Goal: Find specific page/section: Find specific page/section

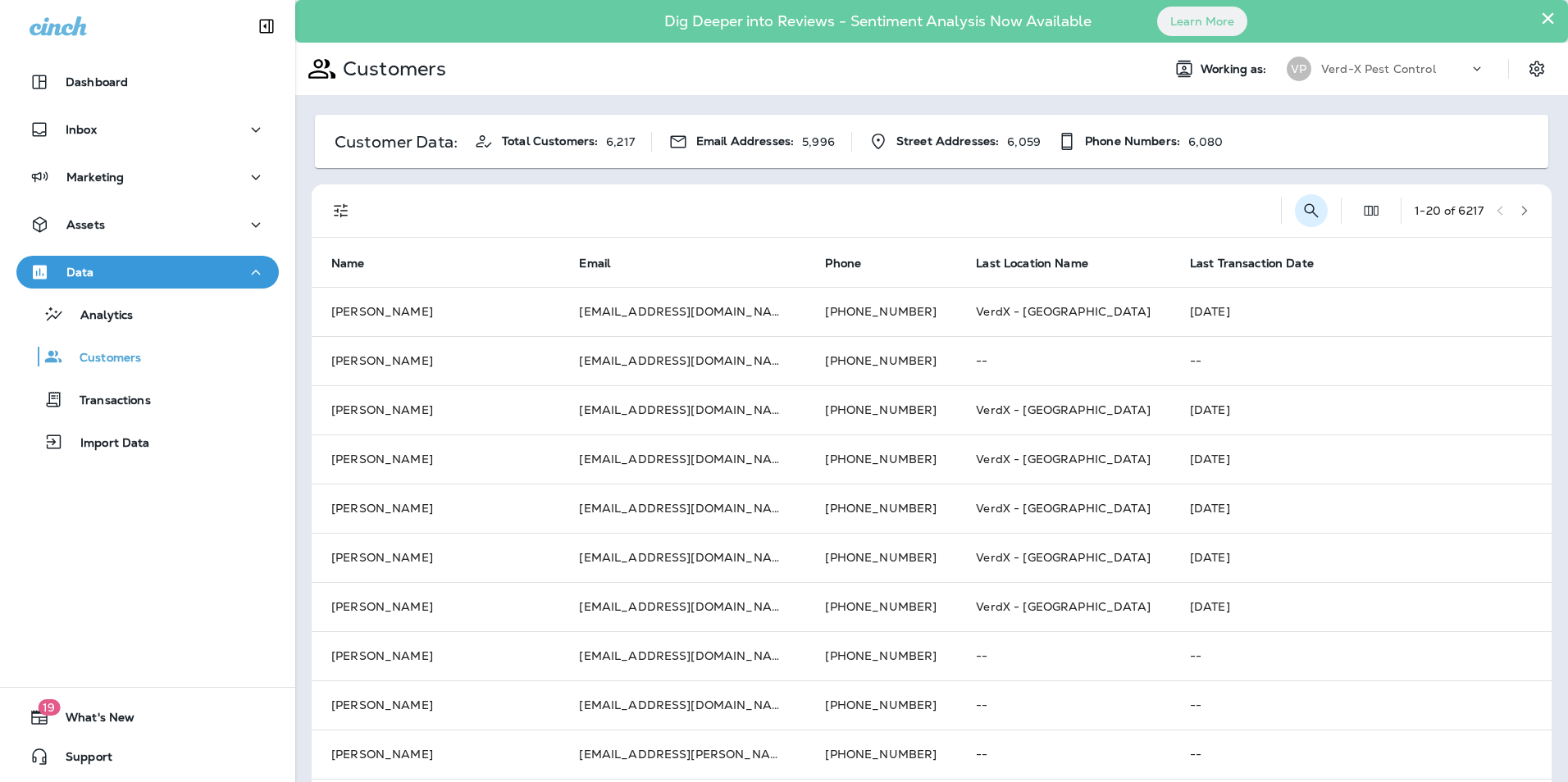
click at [1301, 207] on icon "Search Customers" at bounding box center [1311, 210] width 20 height 20
click at [1140, 215] on input "text" at bounding box center [1225, 209] width 170 height 44
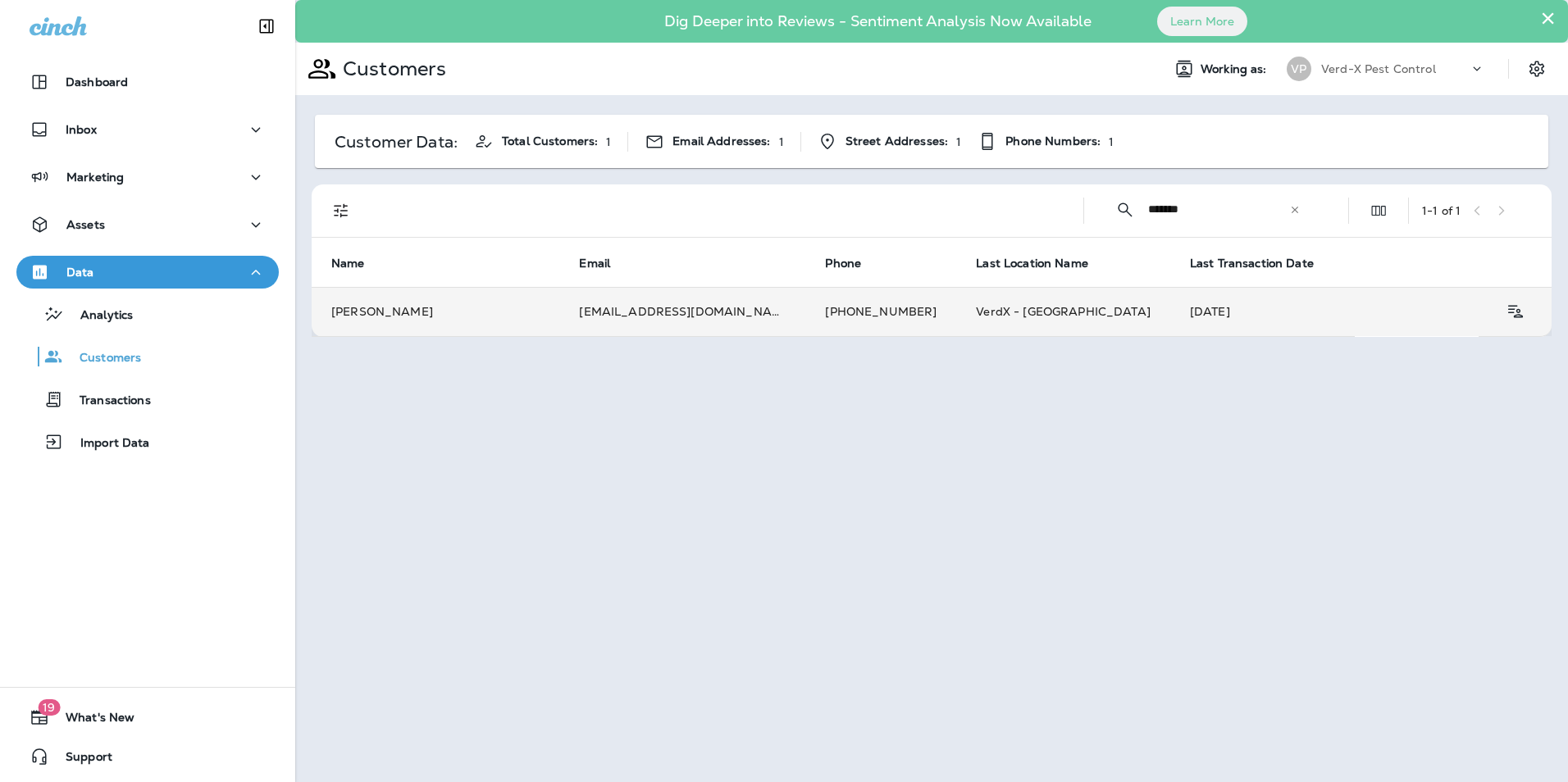
type input "*******"
click at [665, 311] on td "[EMAIL_ADDRESS][DOMAIN_NAME]" at bounding box center [682, 311] width 246 height 49
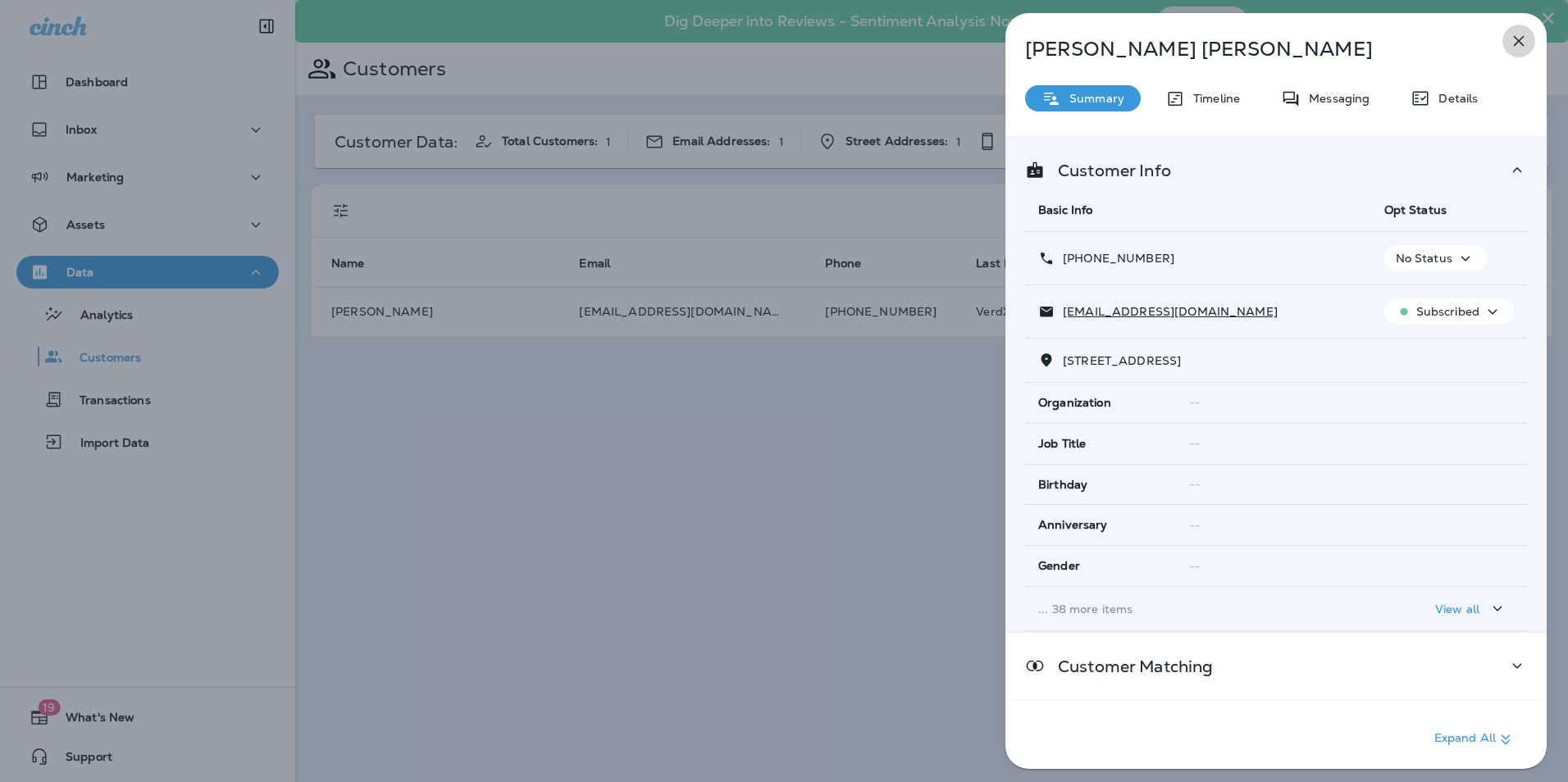
click at [1515, 45] on icon "button" at bounding box center [1518, 41] width 10 height 10
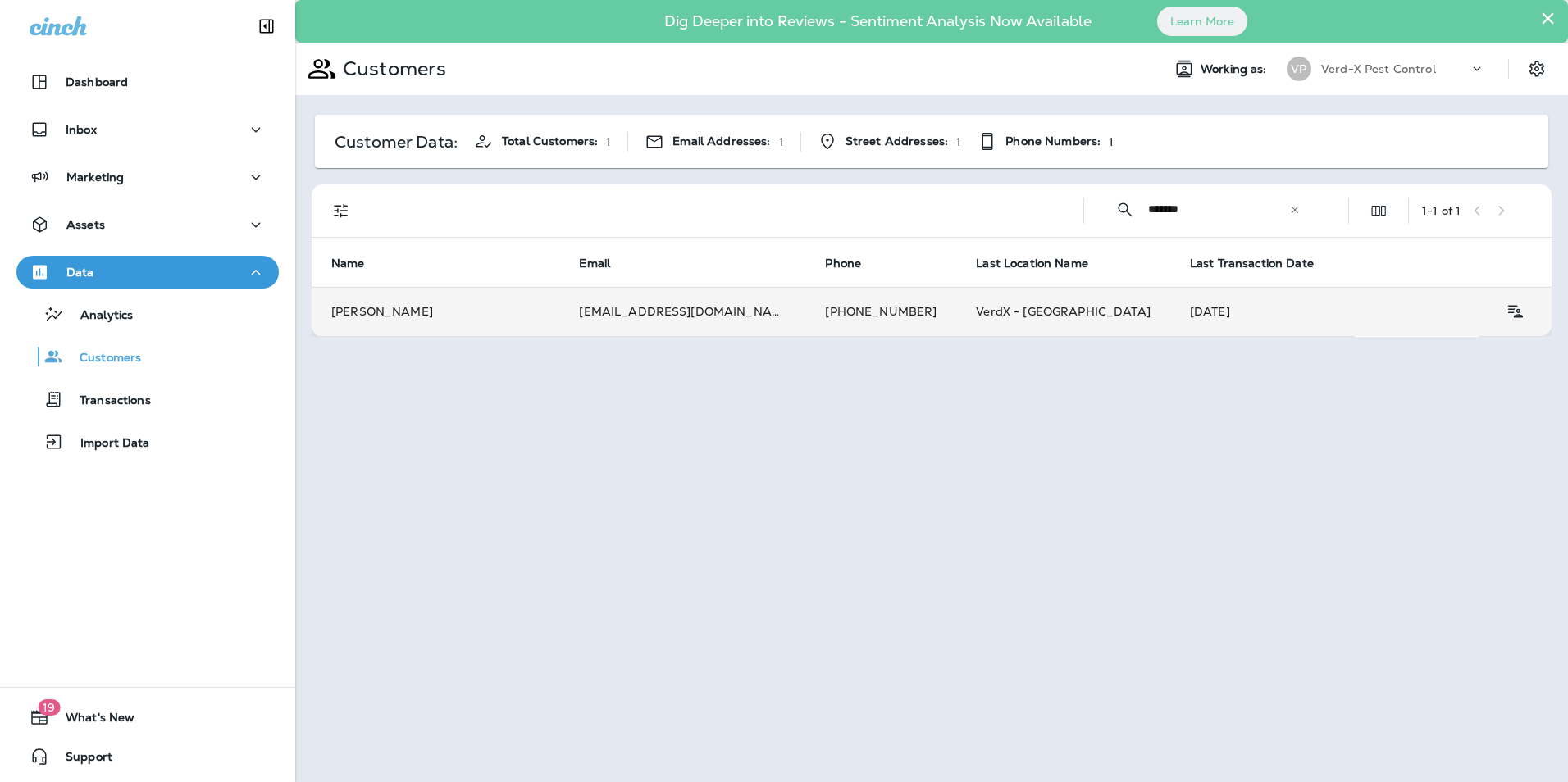
click at [672, 321] on td "[EMAIL_ADDRESS][DOMAIN_NAME]" at bounding box center [682, 311] width 246 height 49
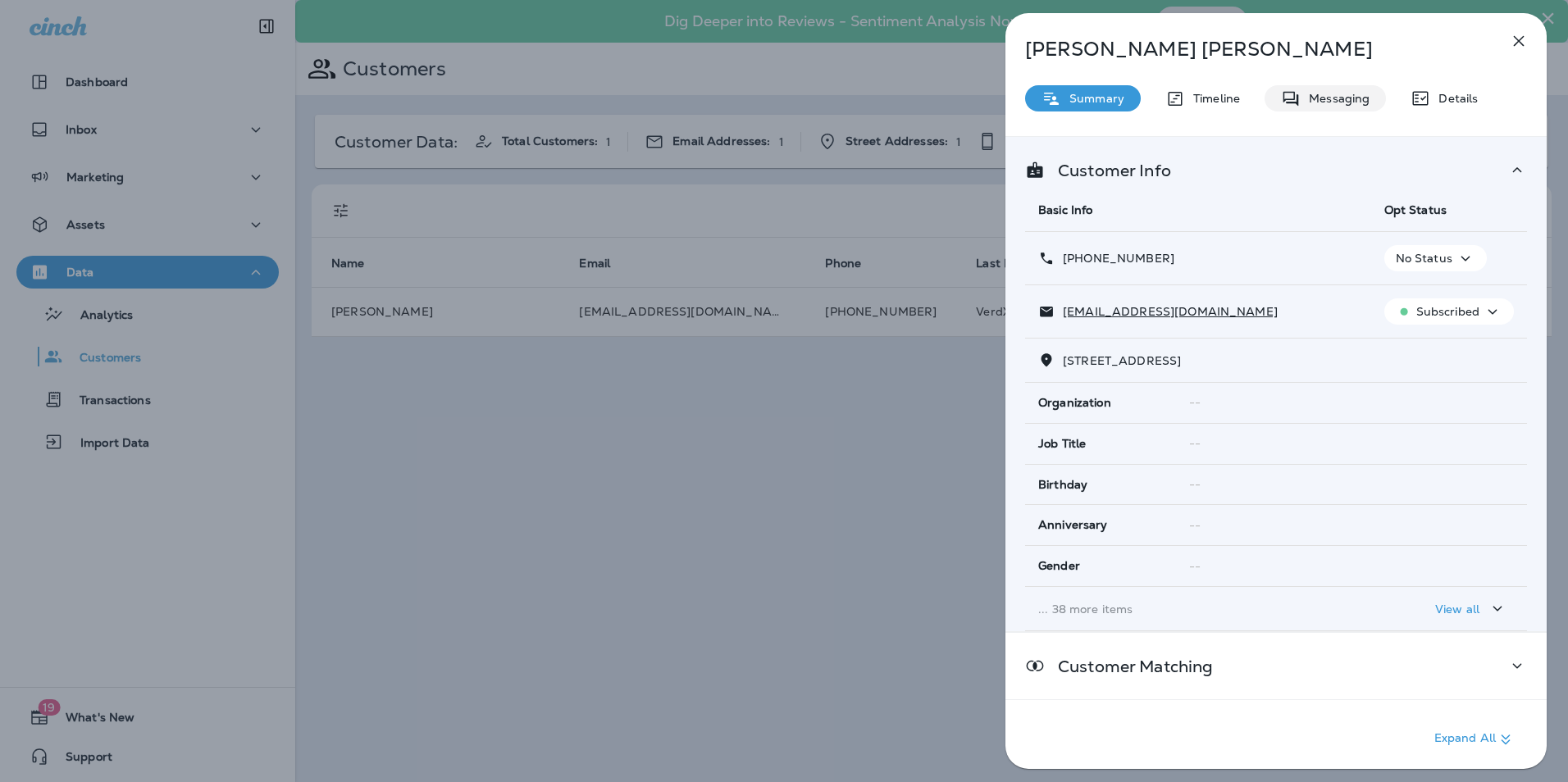
click at [1313, 98] on p "Messaging" at bounding box center [1335, 99] width 69 height 13
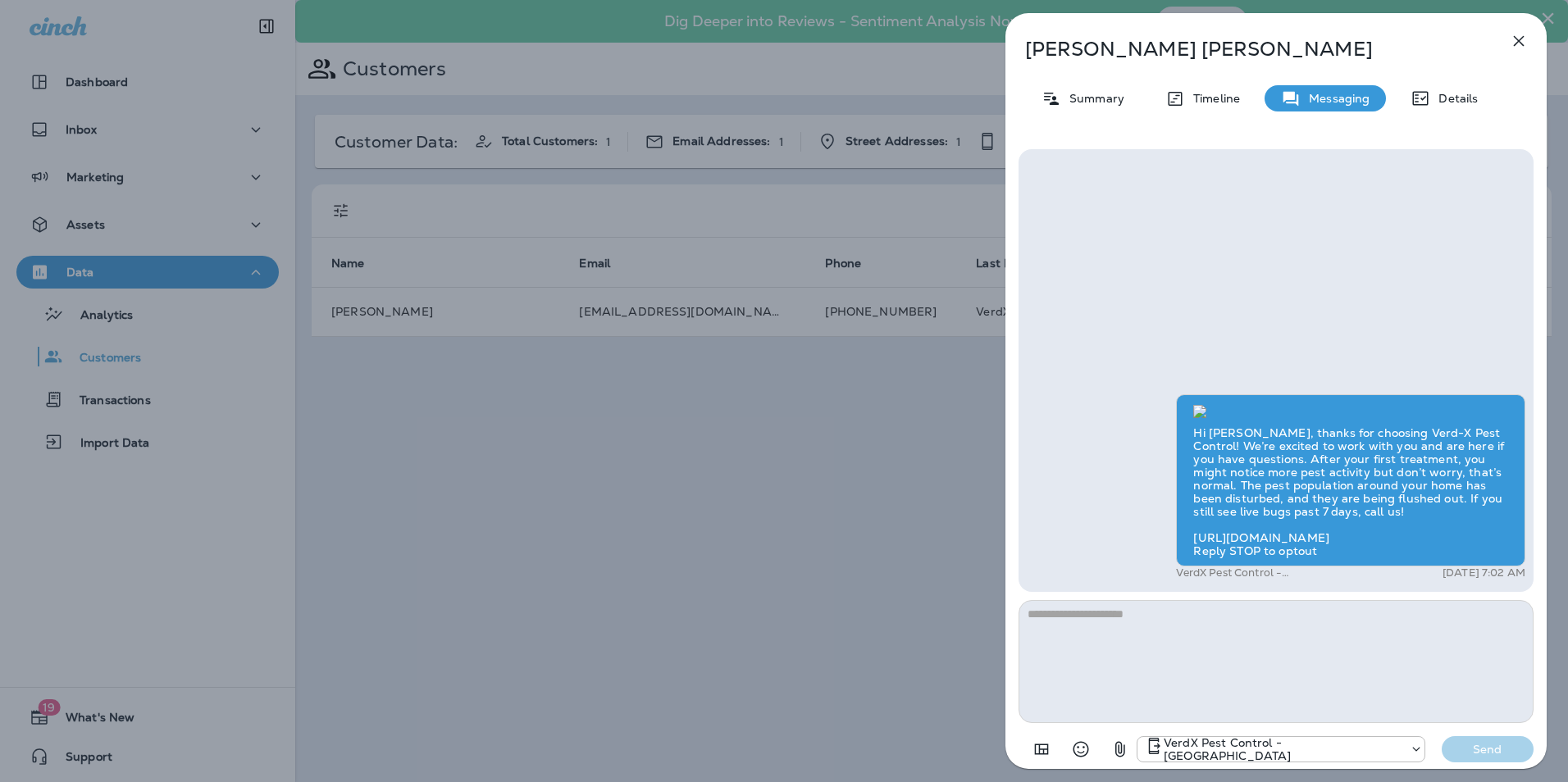
click at [1511, 41] on icon "button" at bounding box center [1518, 41] width 20 height 20
